Goal: Information Seeking & Learning: Learn about a topic

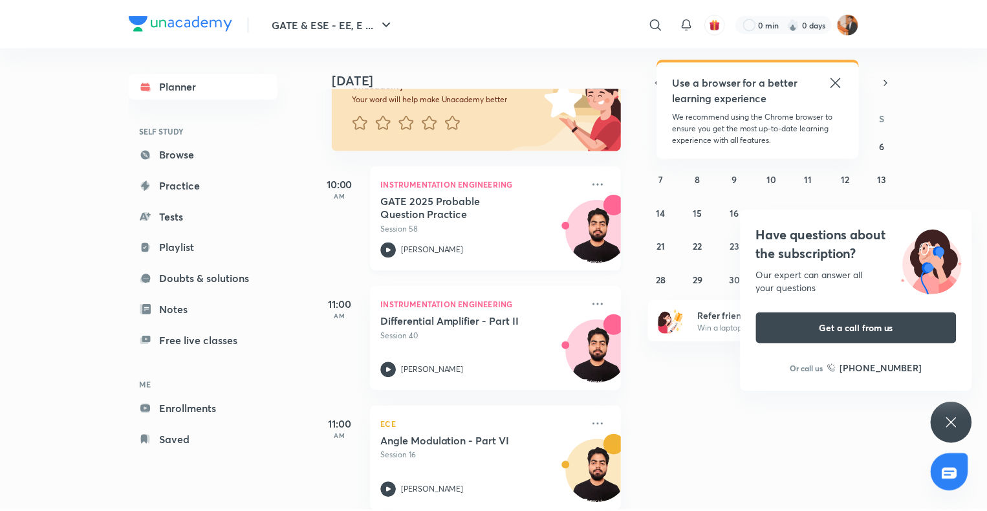
scroll to position [136, 0]
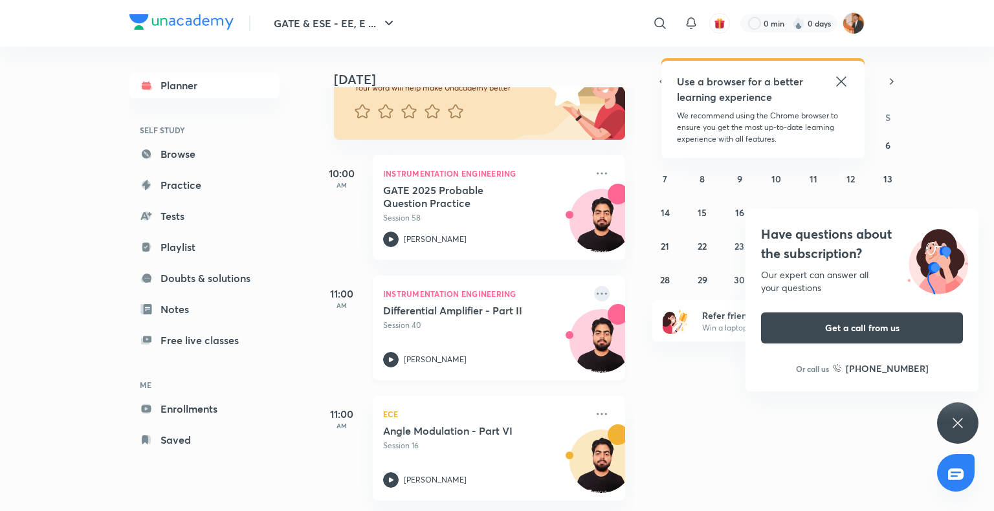
click at [594, 287] on icon at bounding box center [602, 294] width 16 height 16
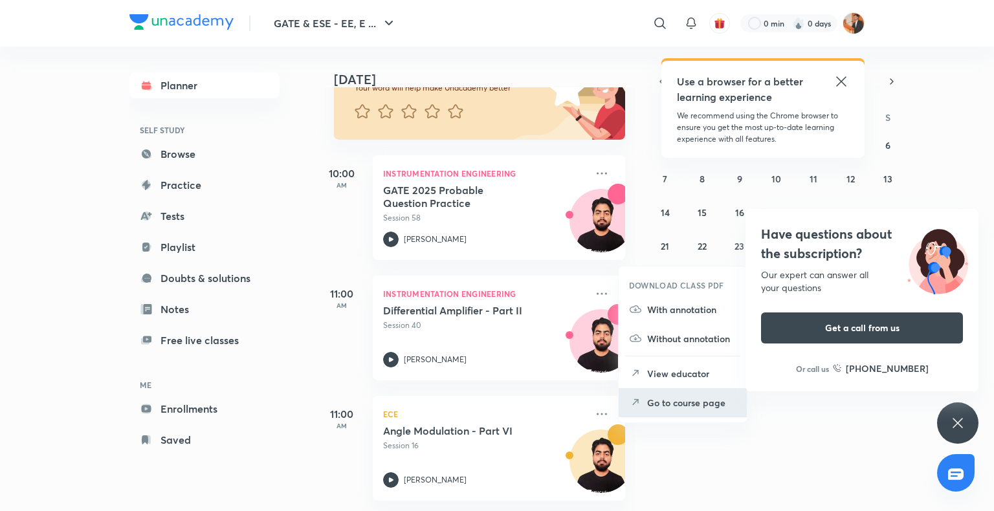
click at [649, 397] on p "Go to course page" at bounding box center [691, 403] width 89 height 14
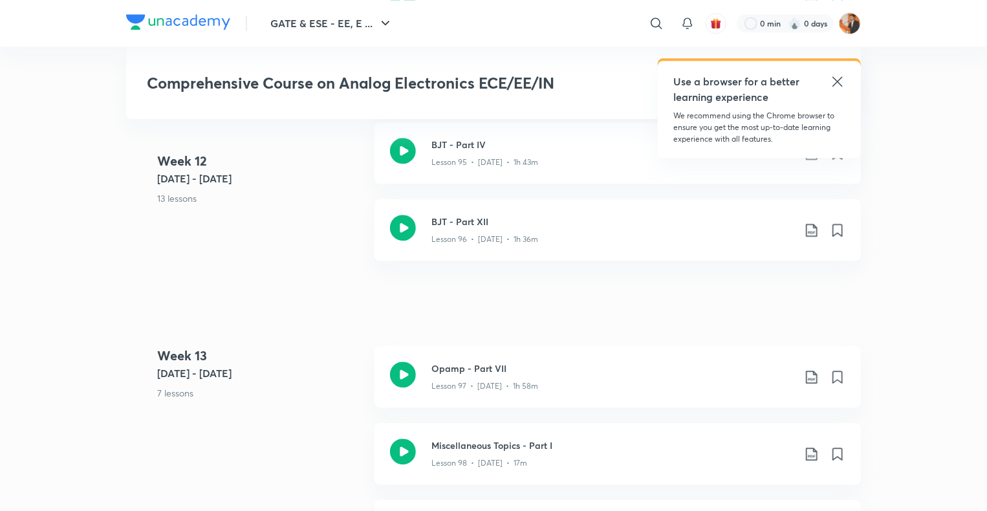
scroll to position [9079, 0]
